Goal: Transaction & Acquisition: Obtain resource

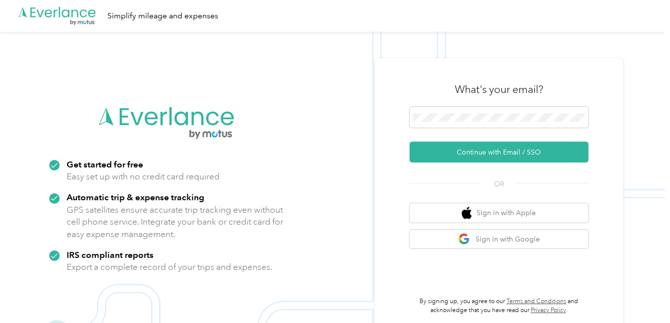
click at [504, 229] on div "What's your email? Continue with Email / SSO OR Sign in with Apple Sign in with…" at bounding box center [498, 193] width 248 height 270
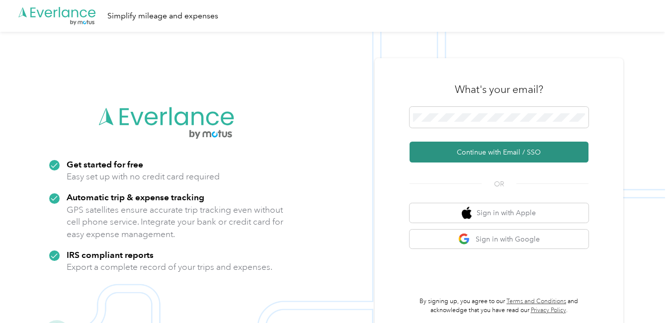
click at [479, 153] on button "Continue with Email / SSO" at bounding box center [498, 152] width 179 height 21
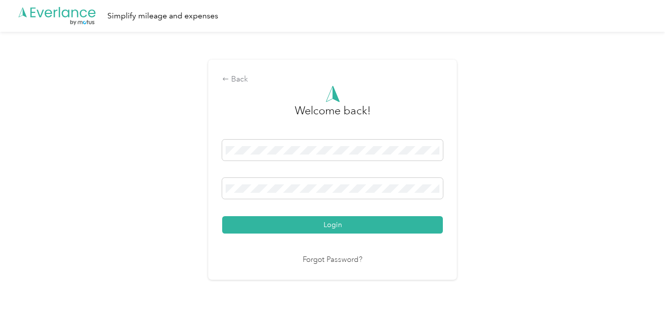
click at [322, 214] on div "Login" at bounding box center [332, 187] width 221 height 94
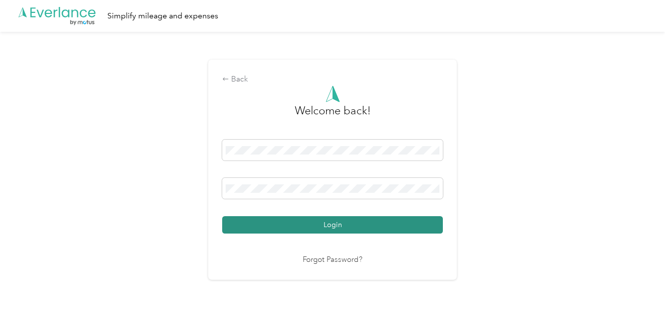
click at [322, 223] on button "Login" at bounding box center [332, 224] width 221 height 17
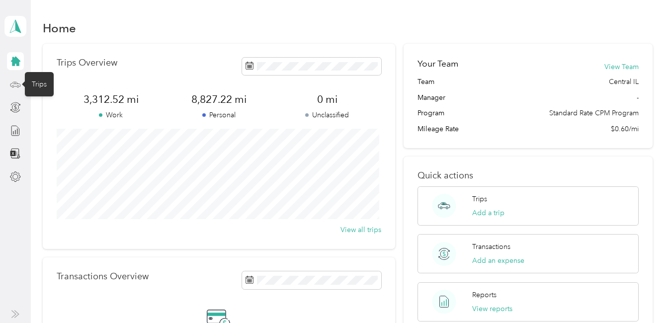
click at [18, 82] on icon at bounding box center [15, 84] width 11 height 11
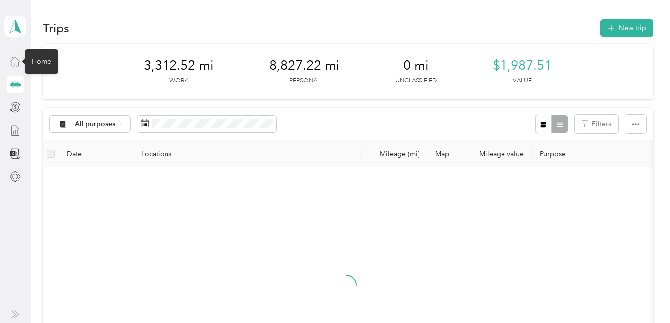
click at [14, 60] on icon at bounding box center [15, 61] width 11 height 11
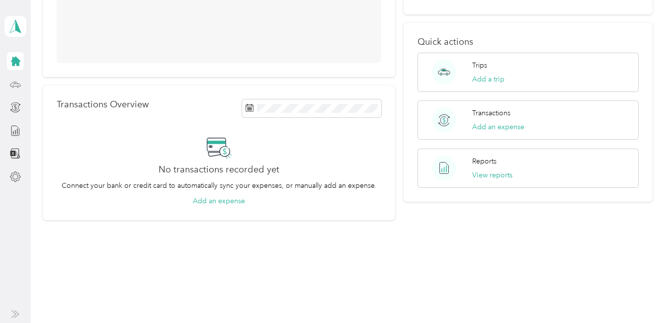
scroll to position [134, 0]
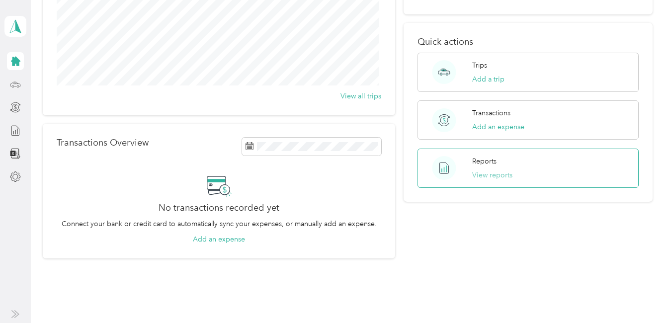
click at [483, 172] on button "View reports" at bounding box center [492, 175] width 40 height 10
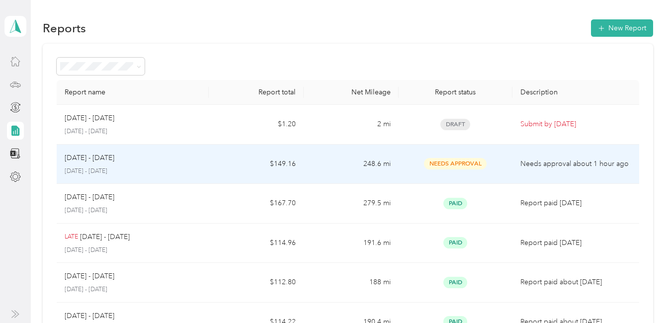
click at [504, 162] on p "Needs approval about 1 hour ago" at bounding box center [575, 163] width 111 height 11
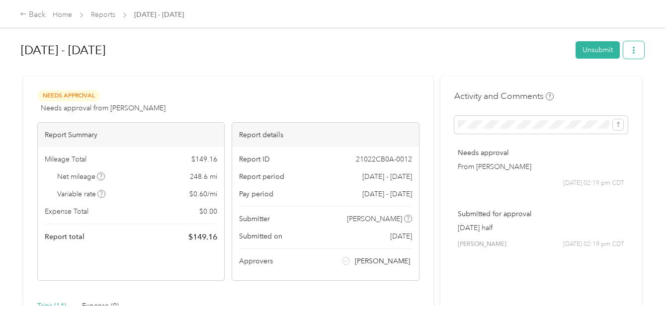
click at [504, 48] on icon "button" at bounding box center [633, 50] width 2 height 7
click at [504, 84] on span "Download" at bounding box center [602, 86] width 33 height 10
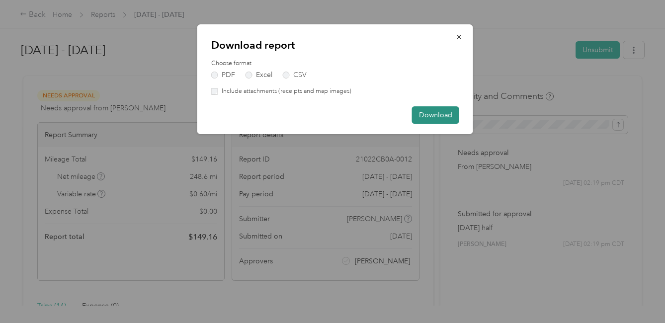
click at [435, 111] on button "Download" at bounding box center [435, 114] width 47 height 17
